Goal: Browse casually

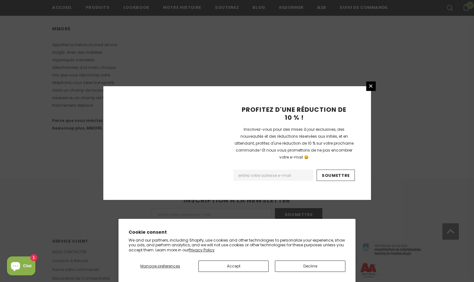
scroll to position [381, 0]
